Goal: Navigation & Orientation: Find specific page/section

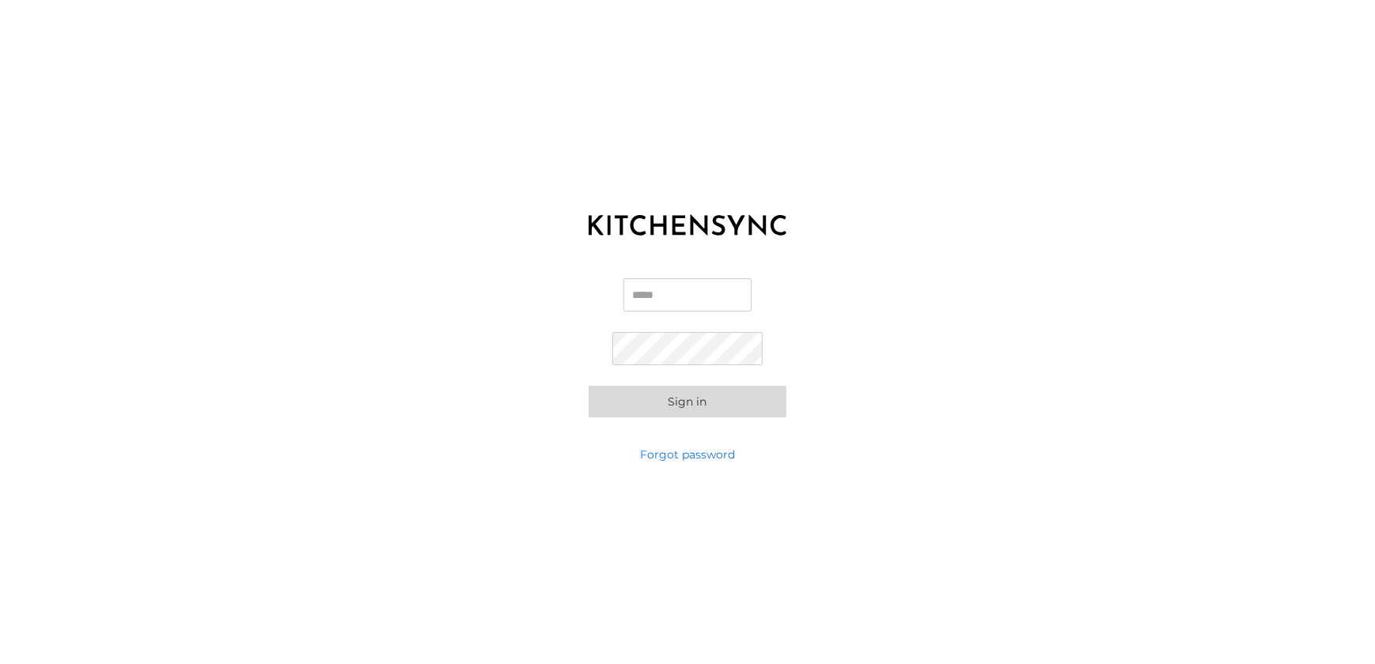
click at [684, 301] on input "Email" at bounding box center [687, 294] width 128 height 33
paste input "**********"
type input "**********"
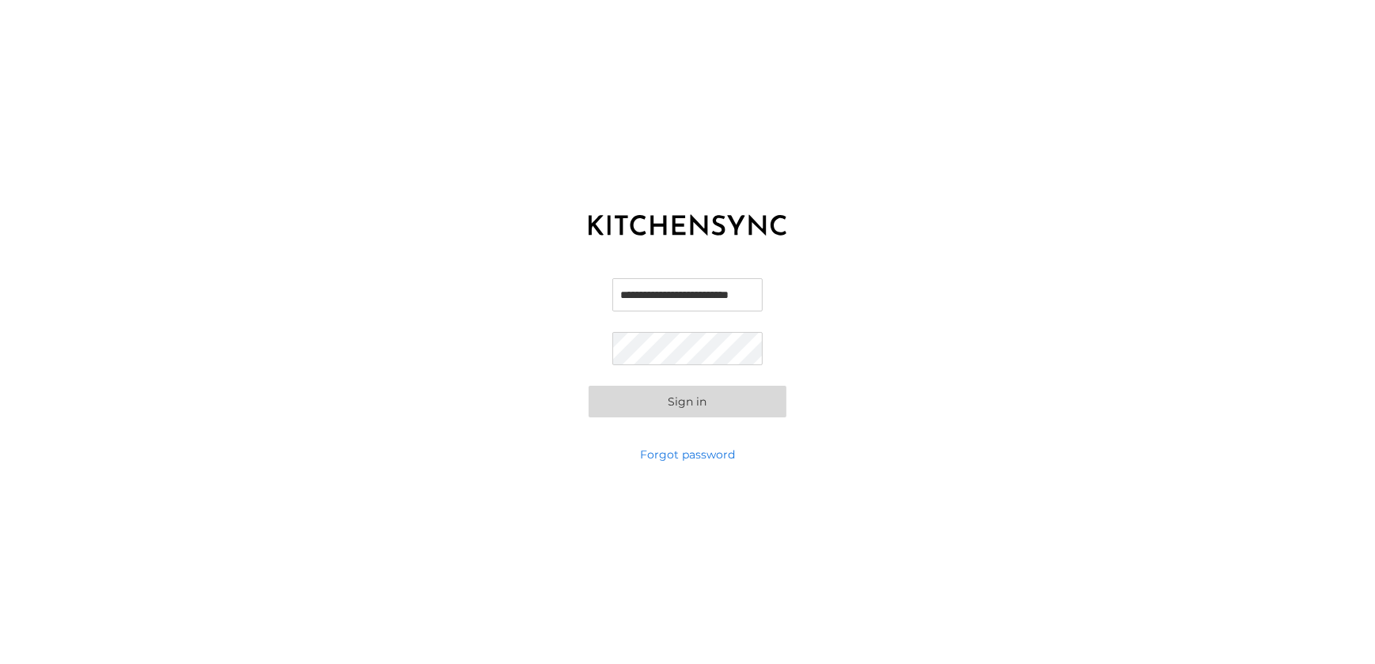
click at [665, 406] on button "Sign in" at bounding box center [688, 402] width 198 height 32
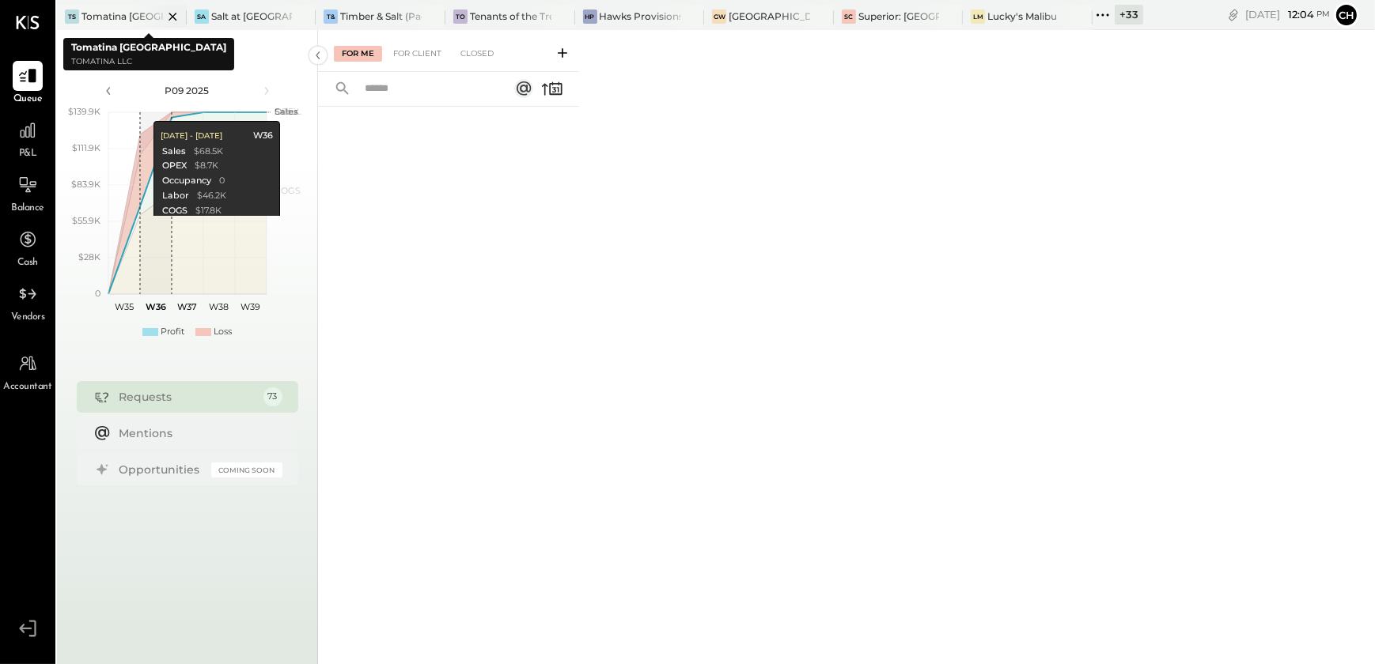
click at [167, 15] on icon at bounding box center [173, 16] width 20 height 19
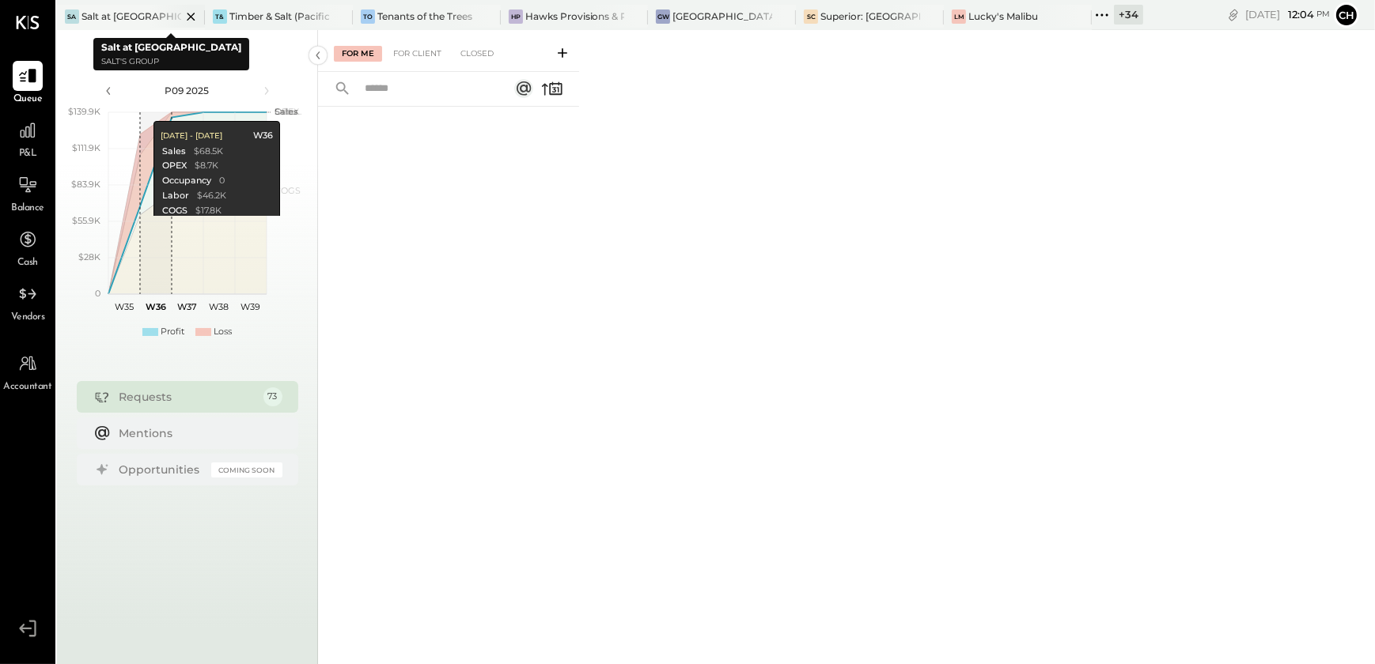
click at [191, 14] on icon at bounding box center [191, 16] width 20 height 19
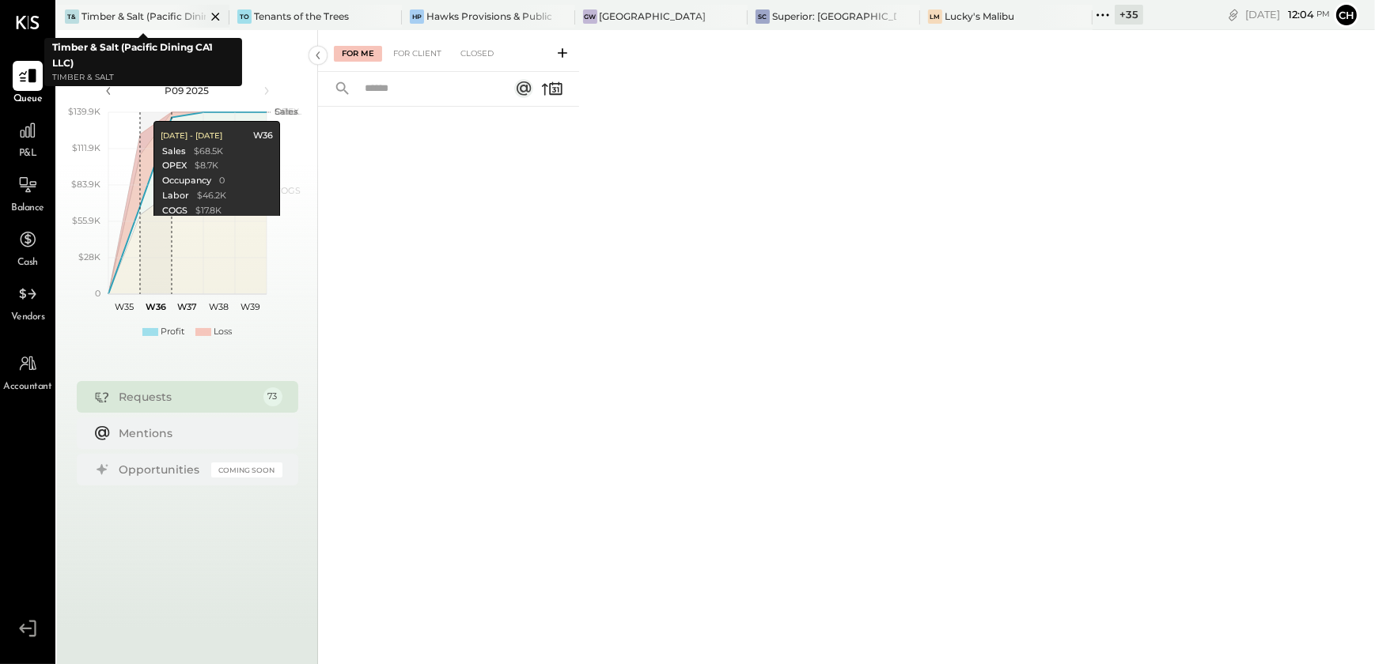
click at [214, 14] on icon at bounding box center [215, 17] width 8 height 8
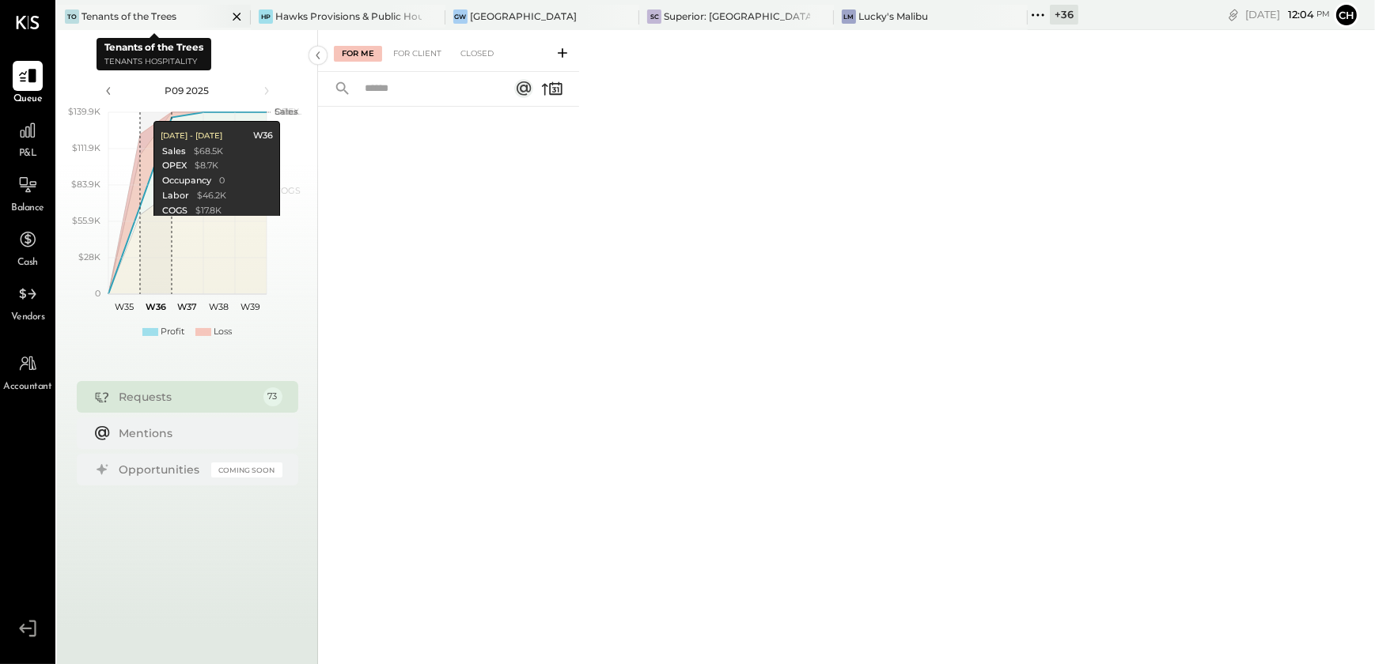
click at [241, 19] on icon at bounding box center [237, 17] width 8 height 8
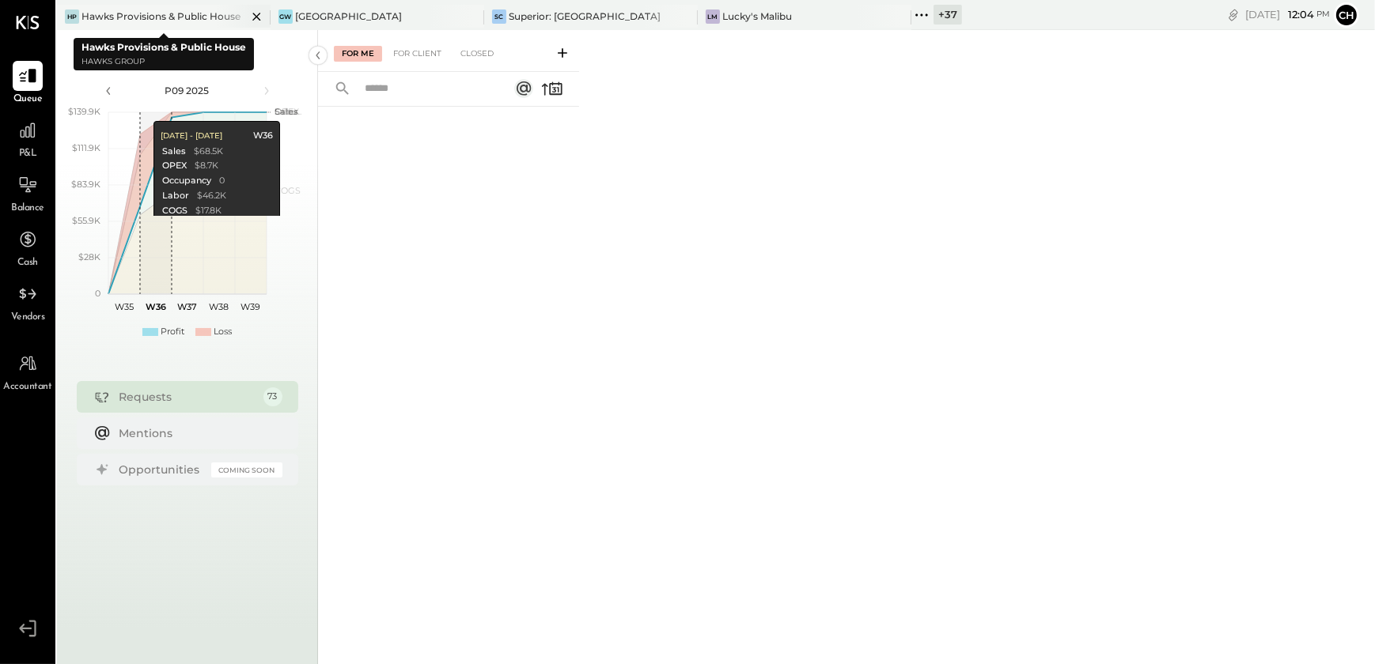
click at [256, 20] on icon at bounding box center [257, 16] width 20 height 19
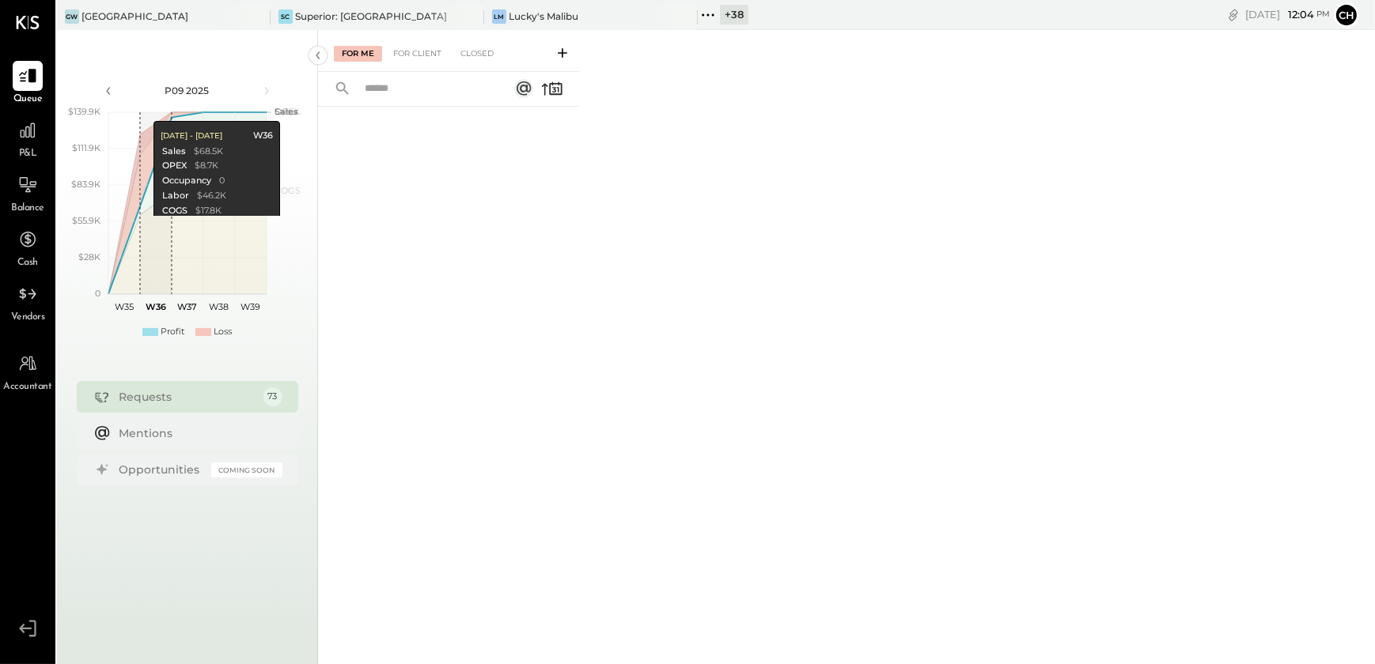
click at [256, 20] on icon at bounding box center [257, 16] width 20 height 19
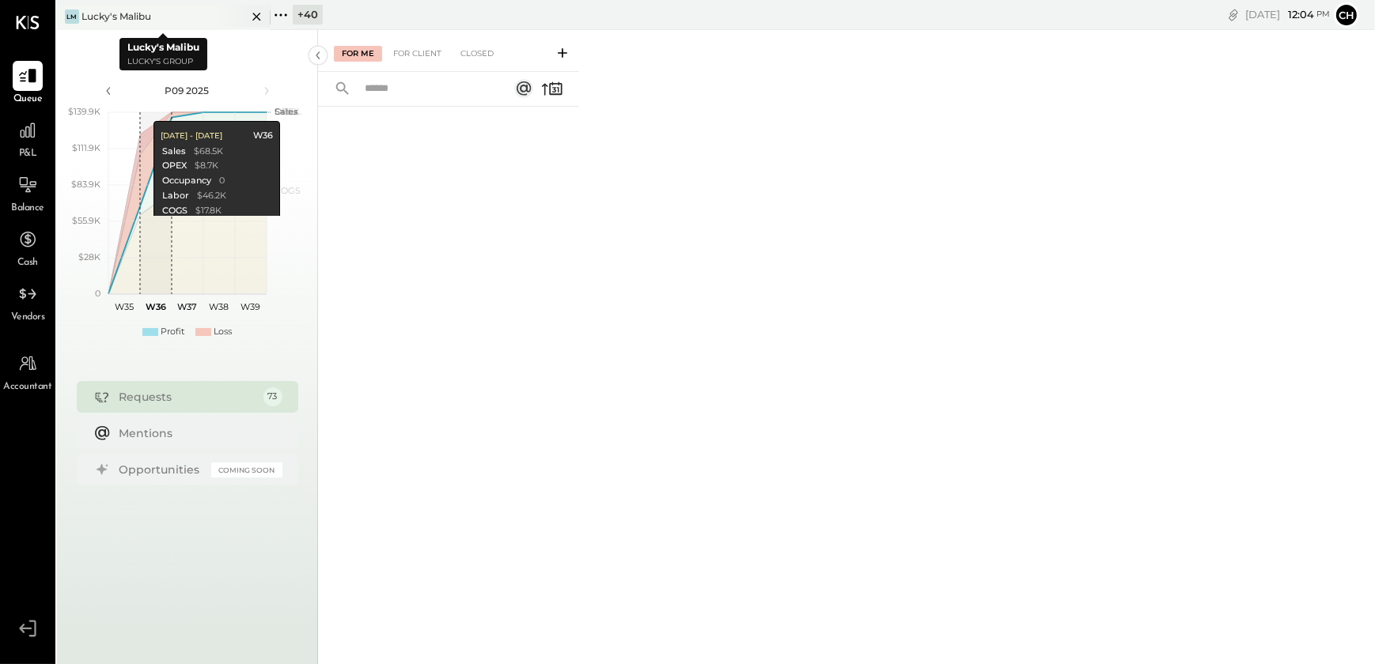
click at [251, 16] on icon at bounding box center [257, 16] width 20 height 19
click at [68, 11] on icon at bounding box center [67, 15] width 21 height 21
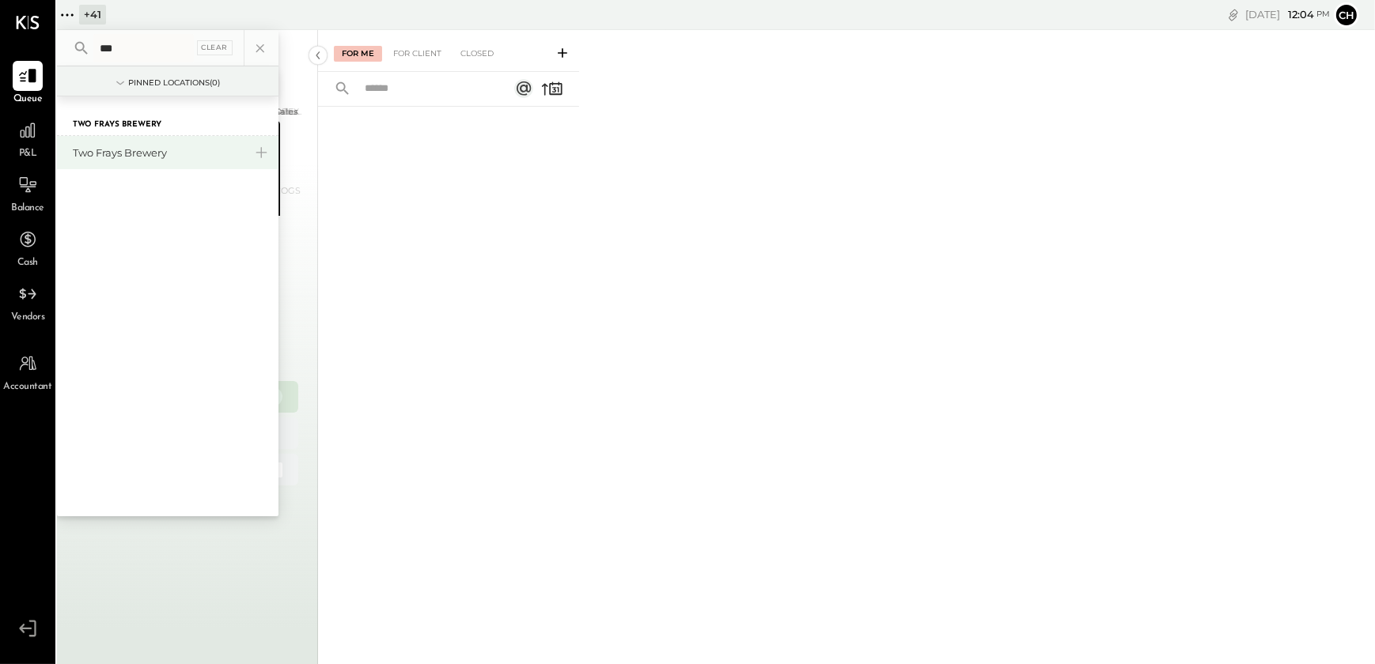
type input "***"
click at [133, 150] on div "Two Frays Brewery" at bounding box center [158, 153] width 171 height 15
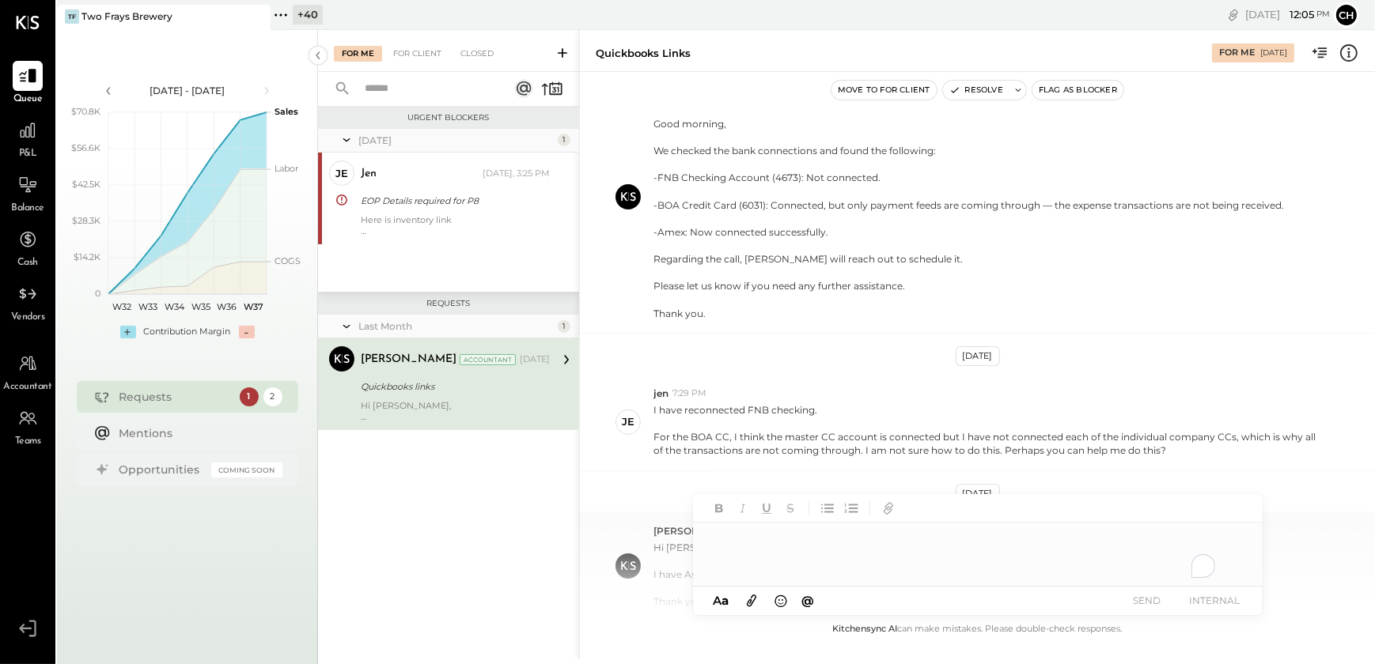
scroll to position [164, 0]
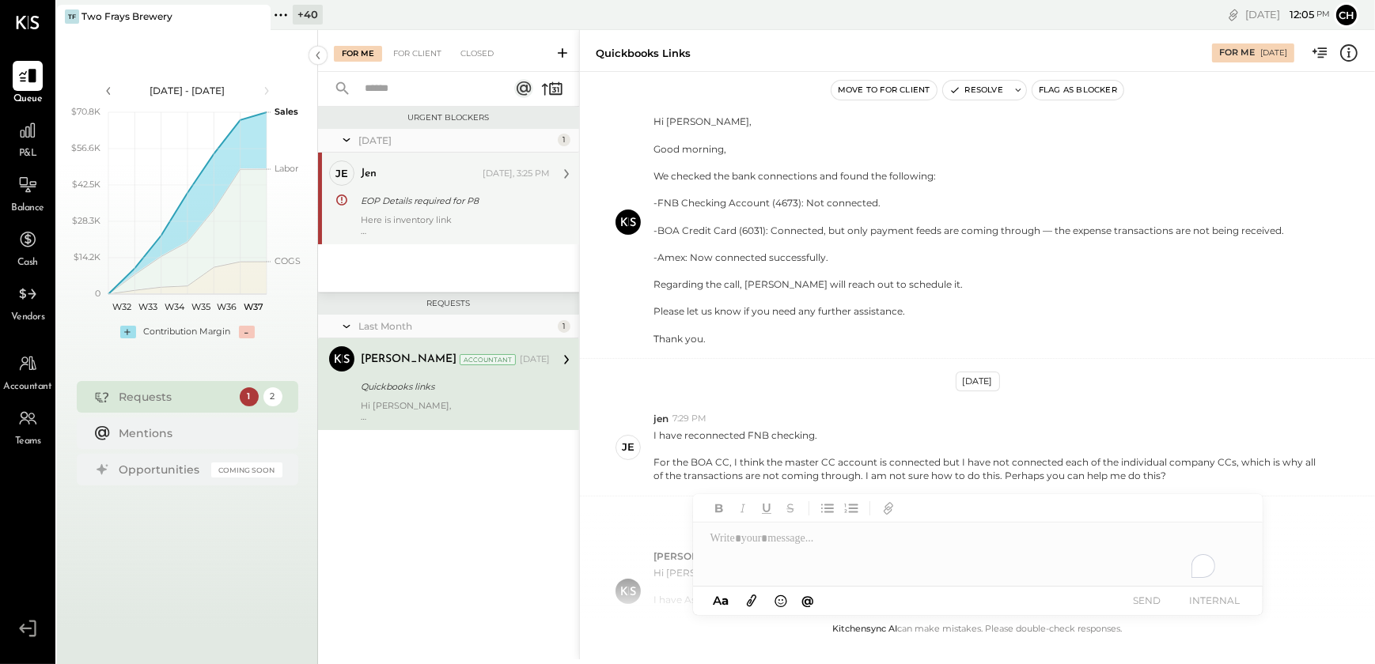
click at [398, 221] on div "Here is inventory link ttps://[DOMAIN_NAME][URL]" at bounding box center [455, 225] width 189 height 22
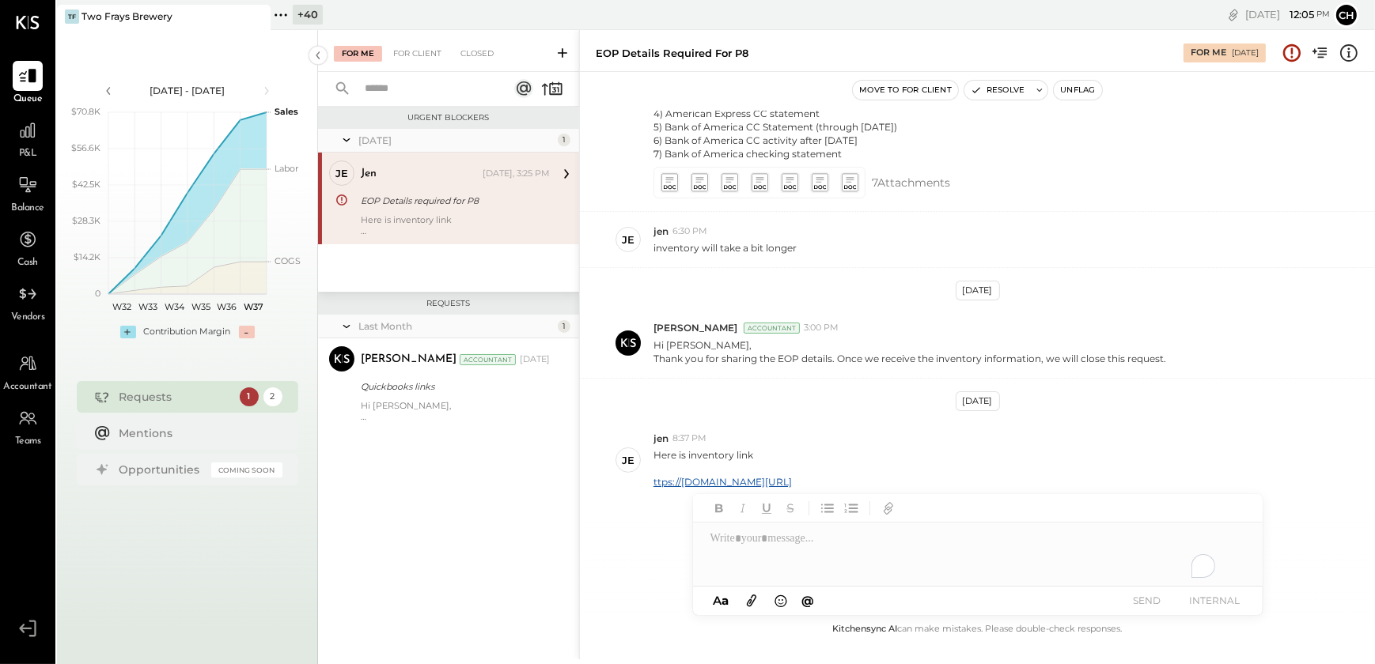
scroll to position [577, 0]
click at [680, 479] on link "ttps://[DOMAIN_NAME][URL]" at bounding box center [722, 482] width 138 height 12
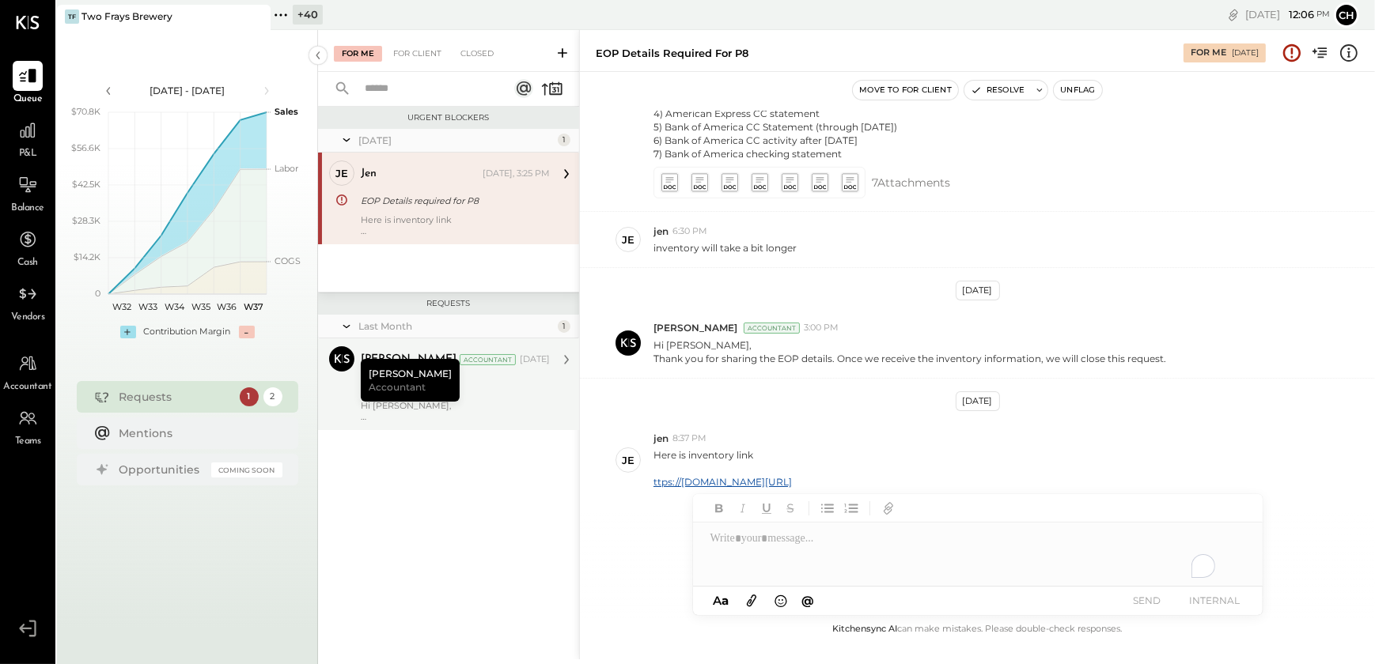
click at [471, 397] on div "[PERSON_NAME] Accountant [DATE] Quickbooks links Hi [PERSON_NAME], I have Asked…" at bounding box center [455, 384] width 189 height 76
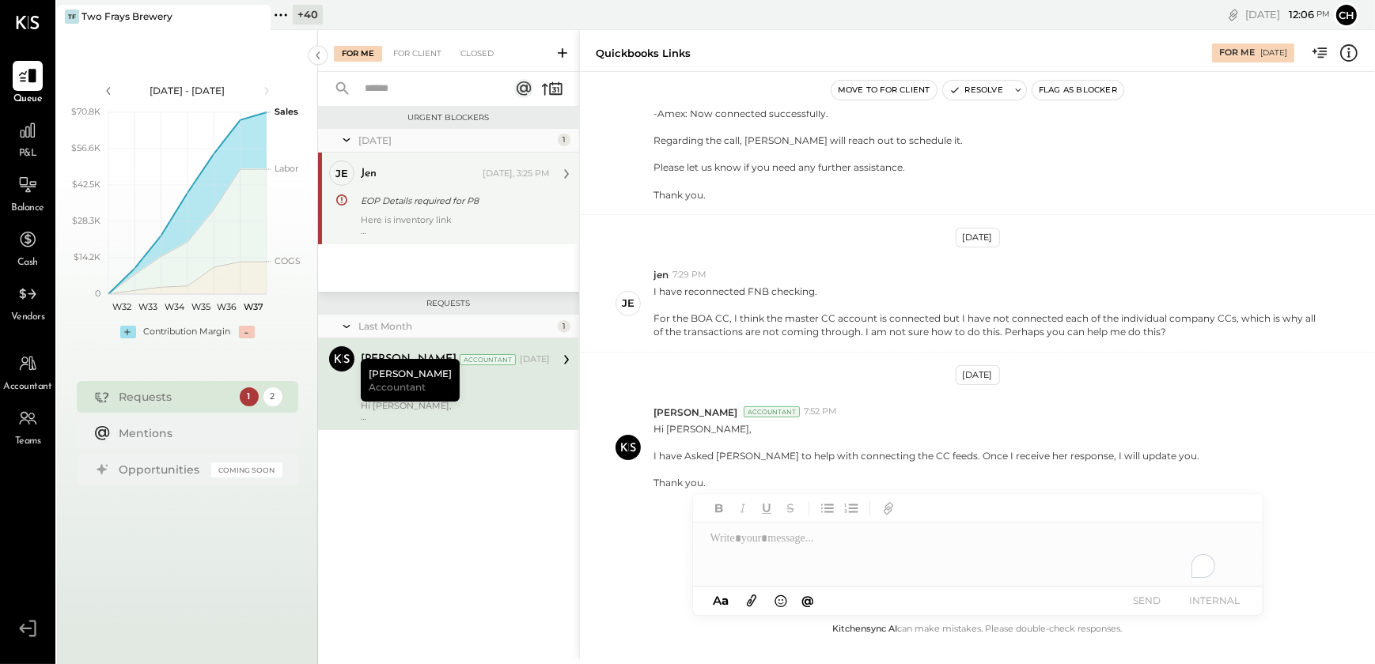
click at [432, 221] on div "Here is inventory link ttps://[DOMAIN_NAME][URL]" at bounding box center [455, 225] width 189 height 22
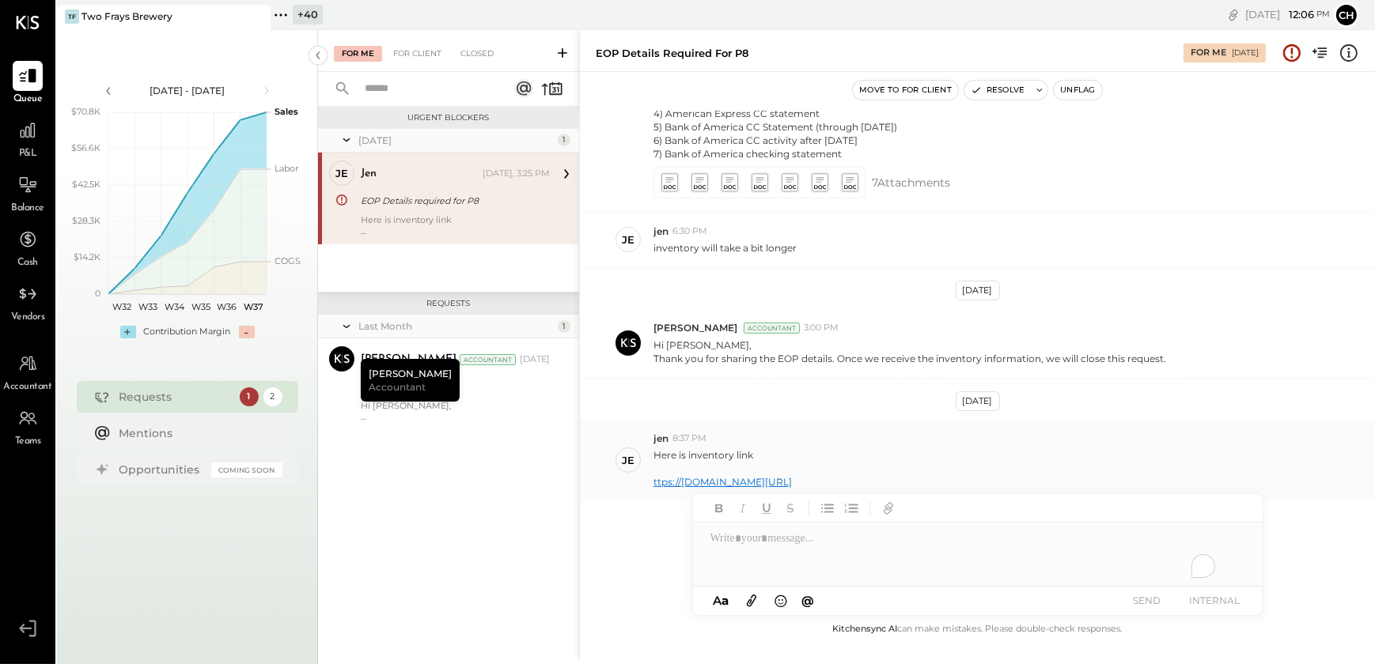
click at [674, 477] on link "ttps://[DOMAIN_NAME][URL]" at bounding box center [722, 482] width 138 height 12
